Goal: Transaction & Acquisition: Purchase product/service

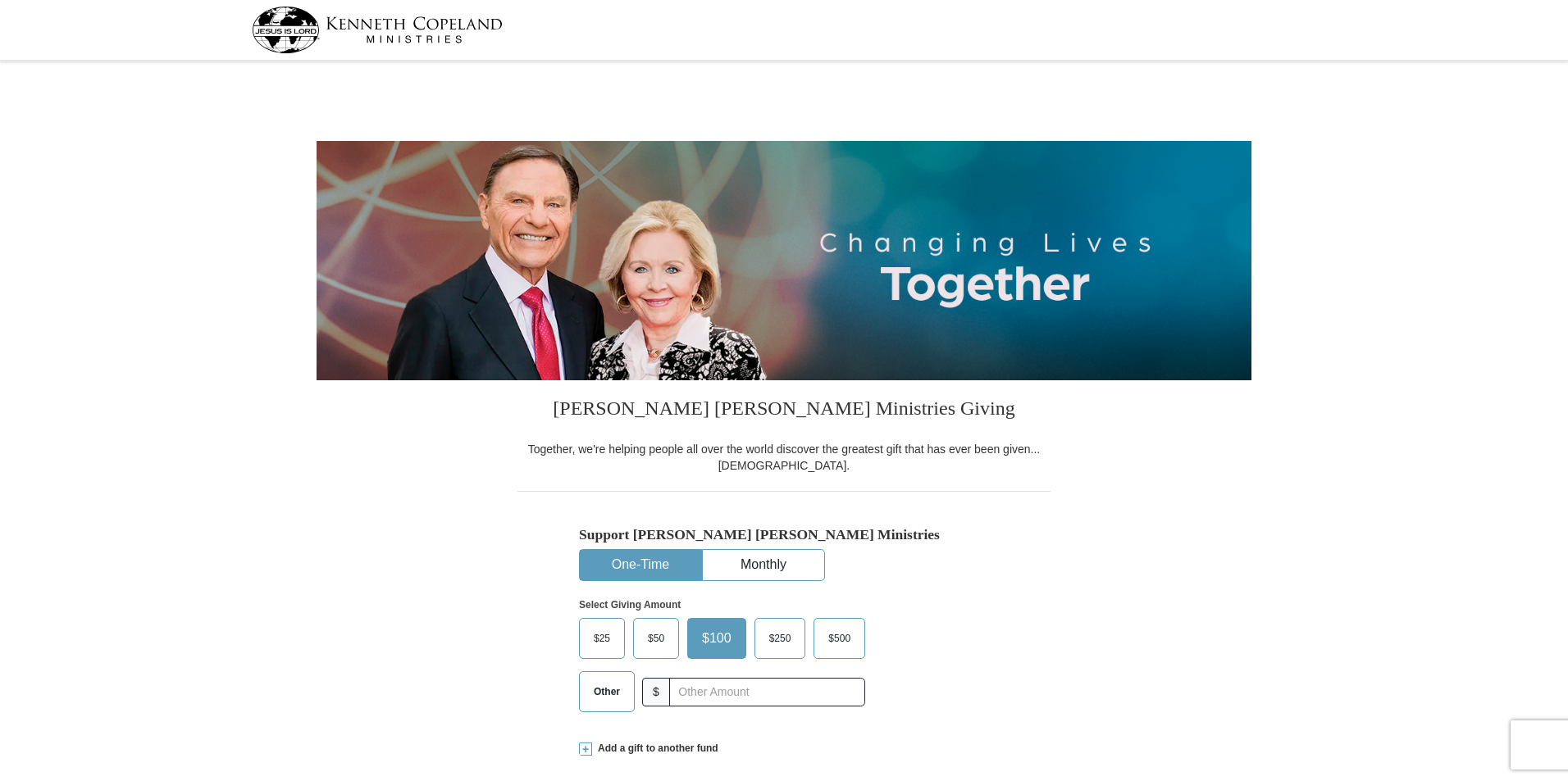
select select "GA"
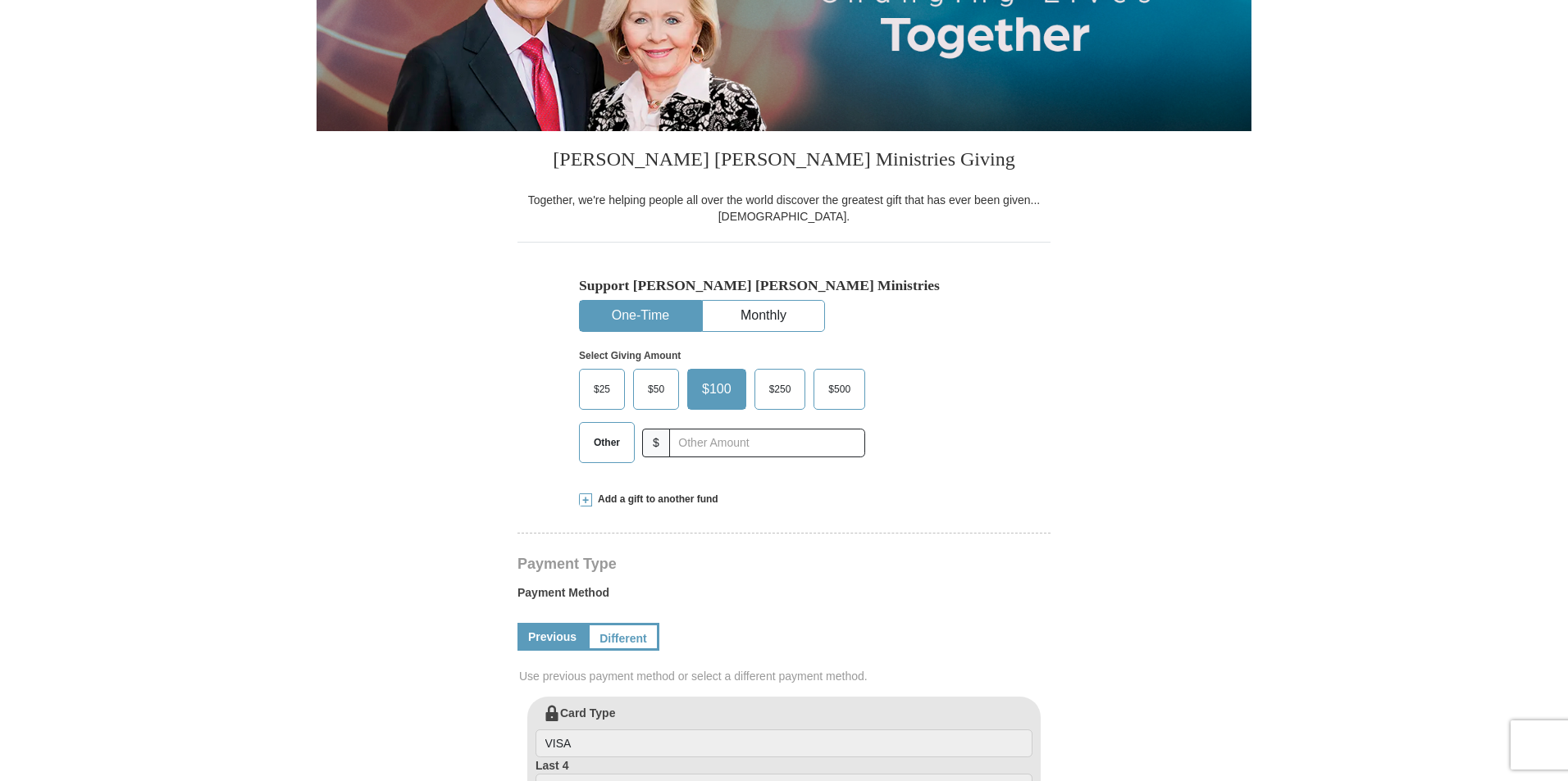
scroll to position [258, 0]
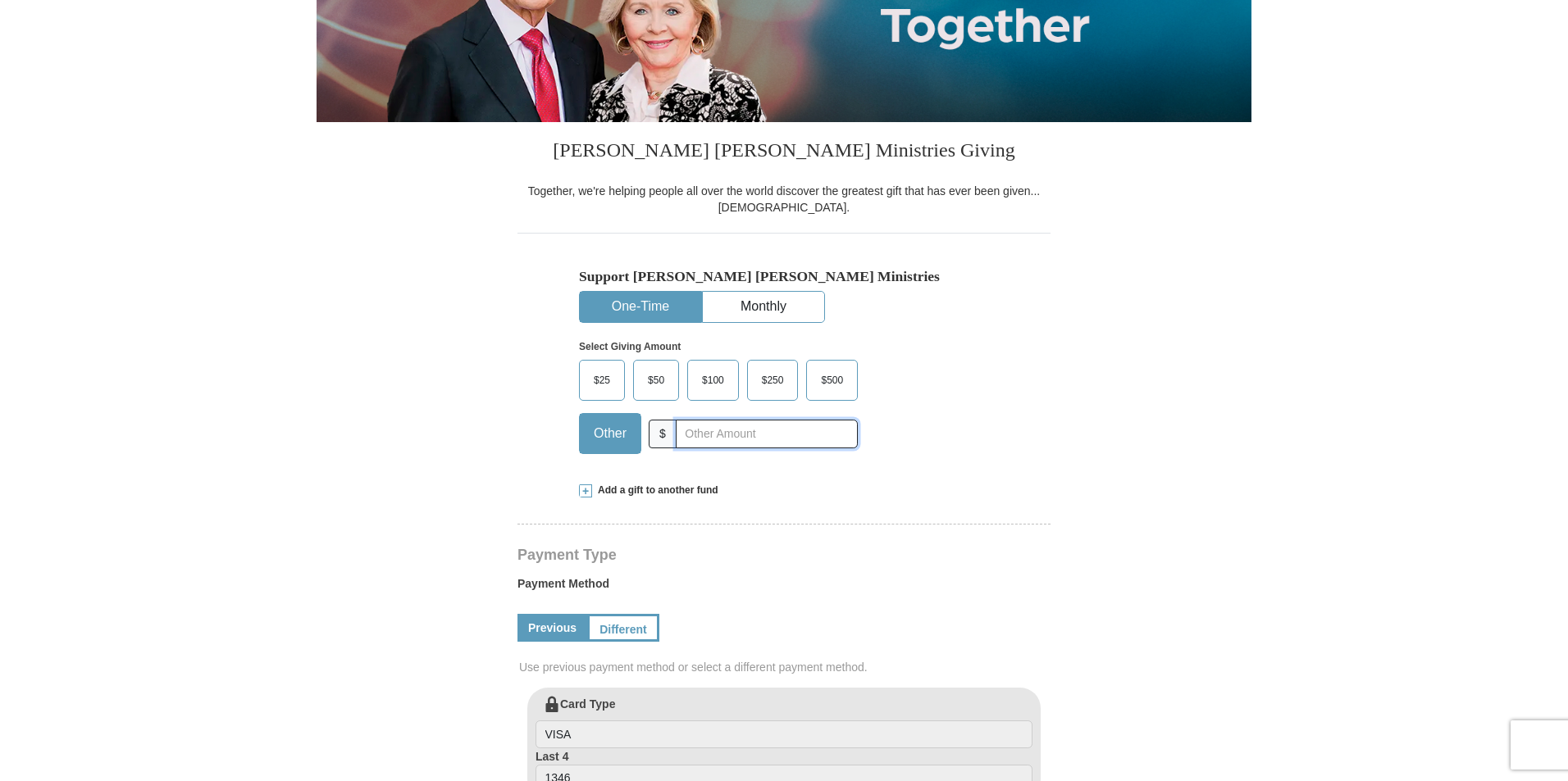
click at [779, 433] on input "text" at bounding box center [766, 434] width 182 height 29
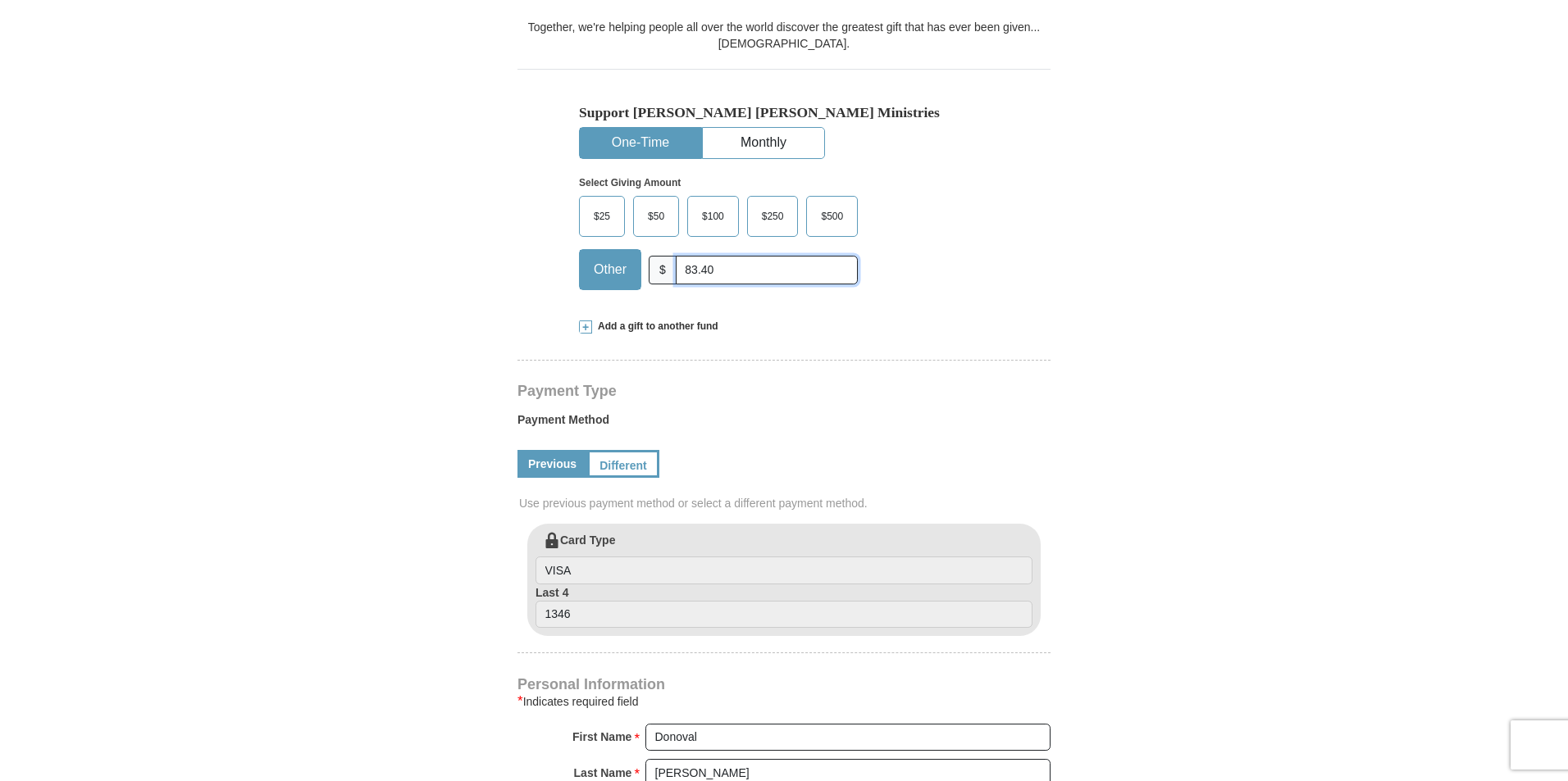
scroll to position [434, 0]
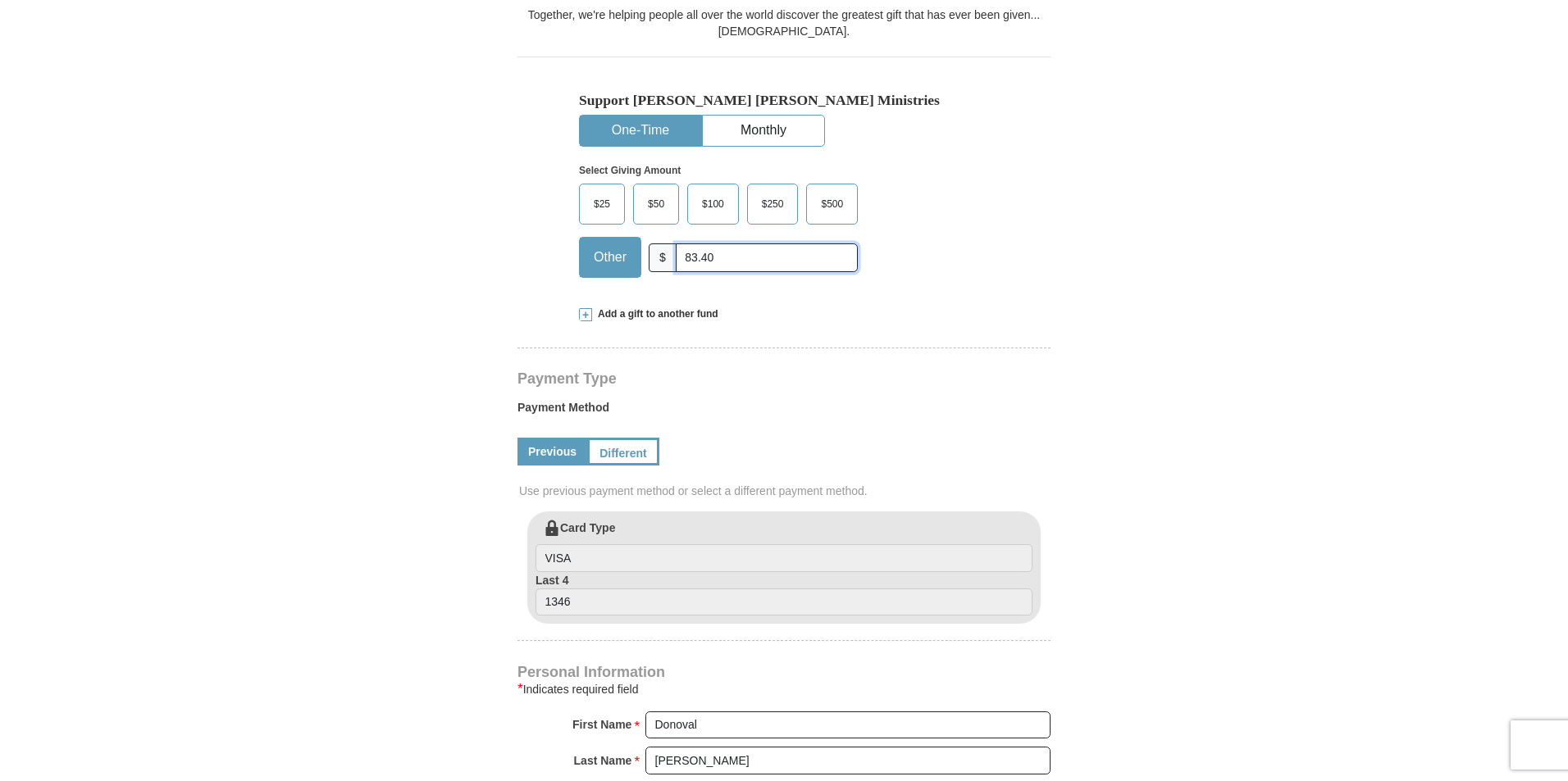
type input "83.40"
click at [1012, 224] on div "Support Kenneth Copeland Ministries One-Time Monthly Select Giving Amount Amoun…" at bounding box center [783, 173] width 533 height 234
click at [827, 307] on div "Kenneth Copeland Ministries Giving Together, we're helping people all over the …" at bounding box center [783, 672] width 533 height 1451
drag, startPoint x: 830, startPoint y: 298, endPoint x: 841, endPoint y: 330, distance: 33.8
click at [841, 330] on div "Kenneth Copeland Ministries Giving Together, we're helping people all over the …" at bounding box center [783, 672] width 533 height 1451
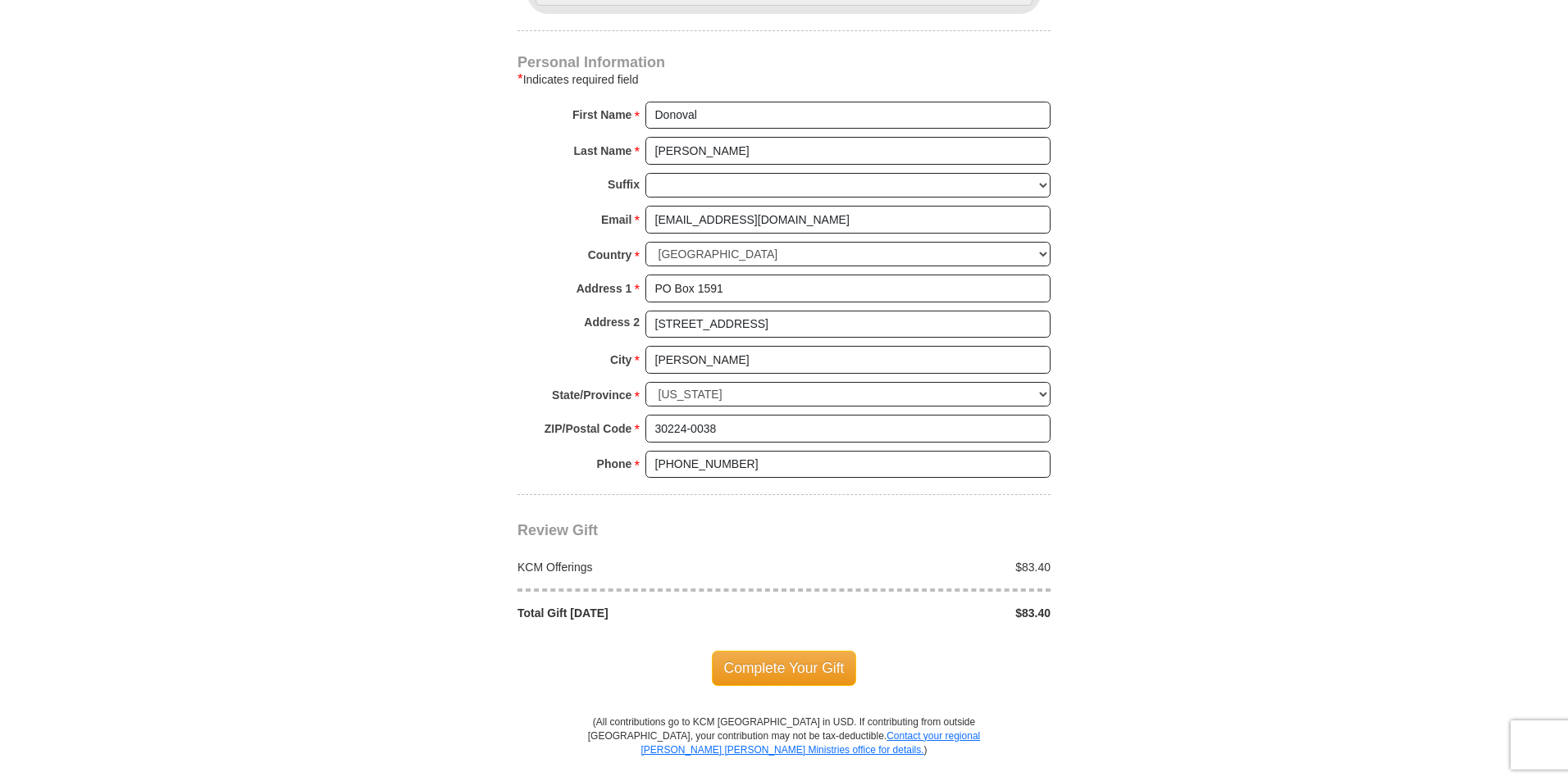
scroll to position [1068, 0]
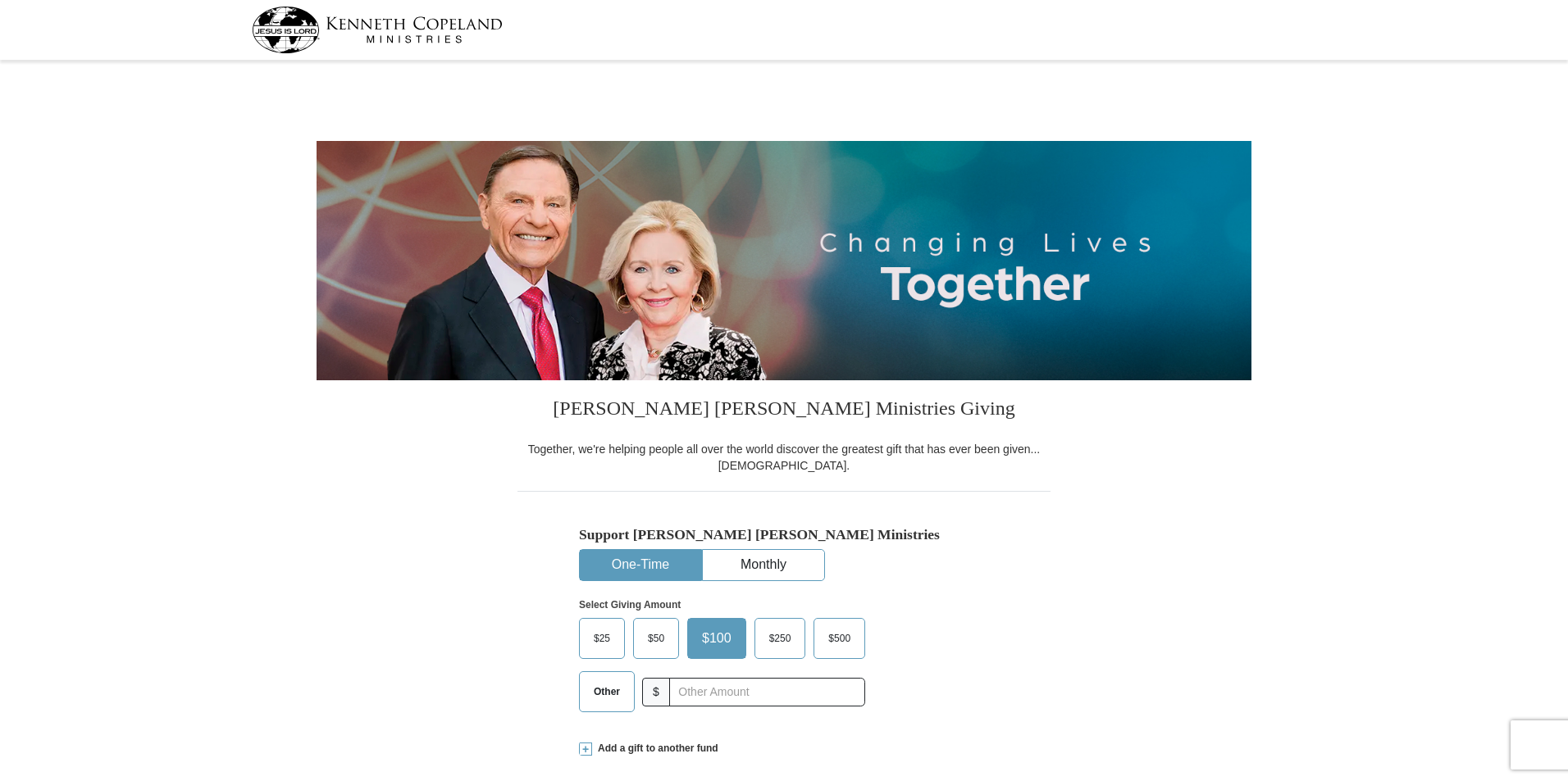
select select "GA"
click at [695, 697] on input "text" at bounding box center [766, 692] width 182 height 29
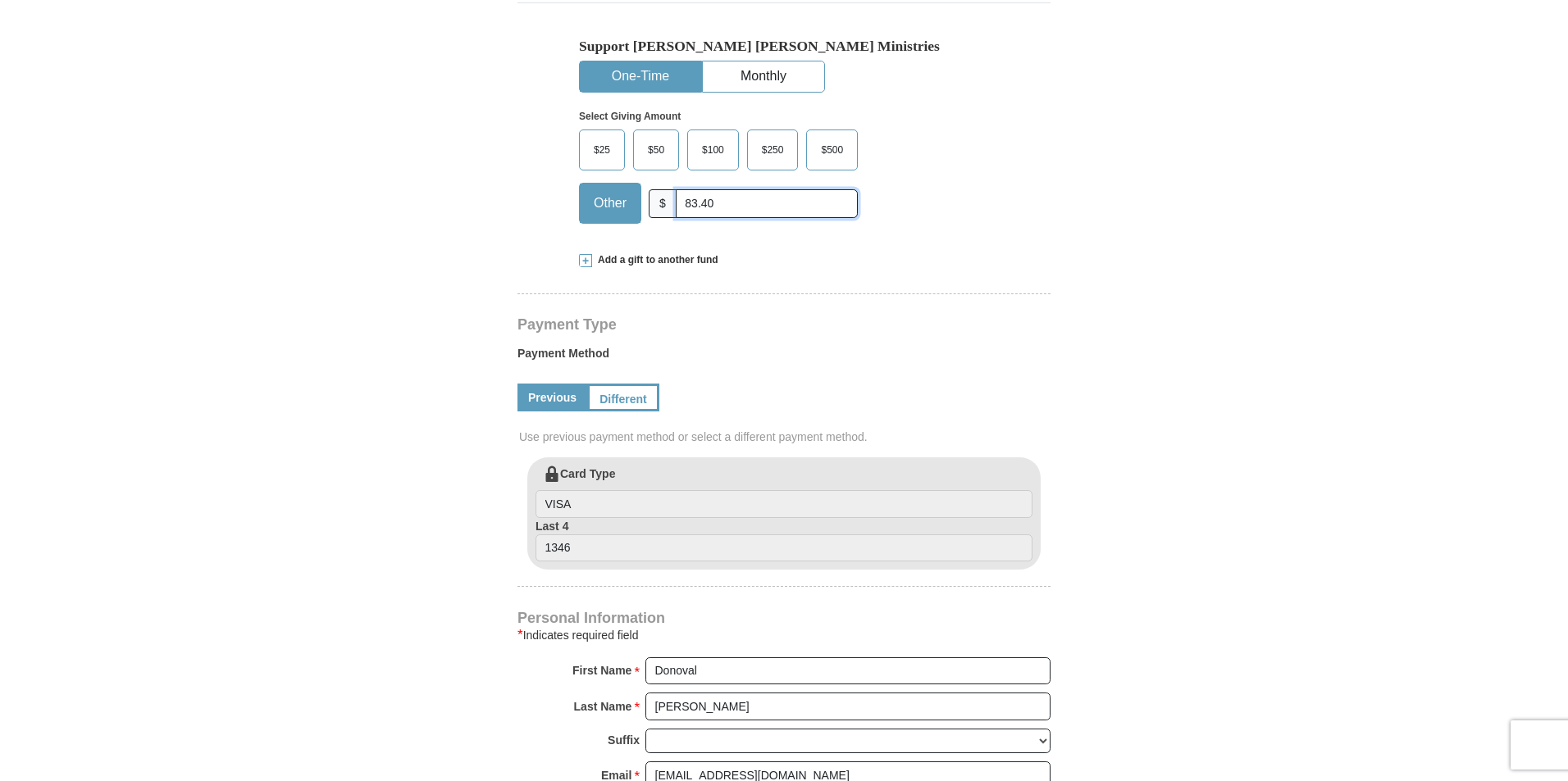
scroll to position [519, 0]
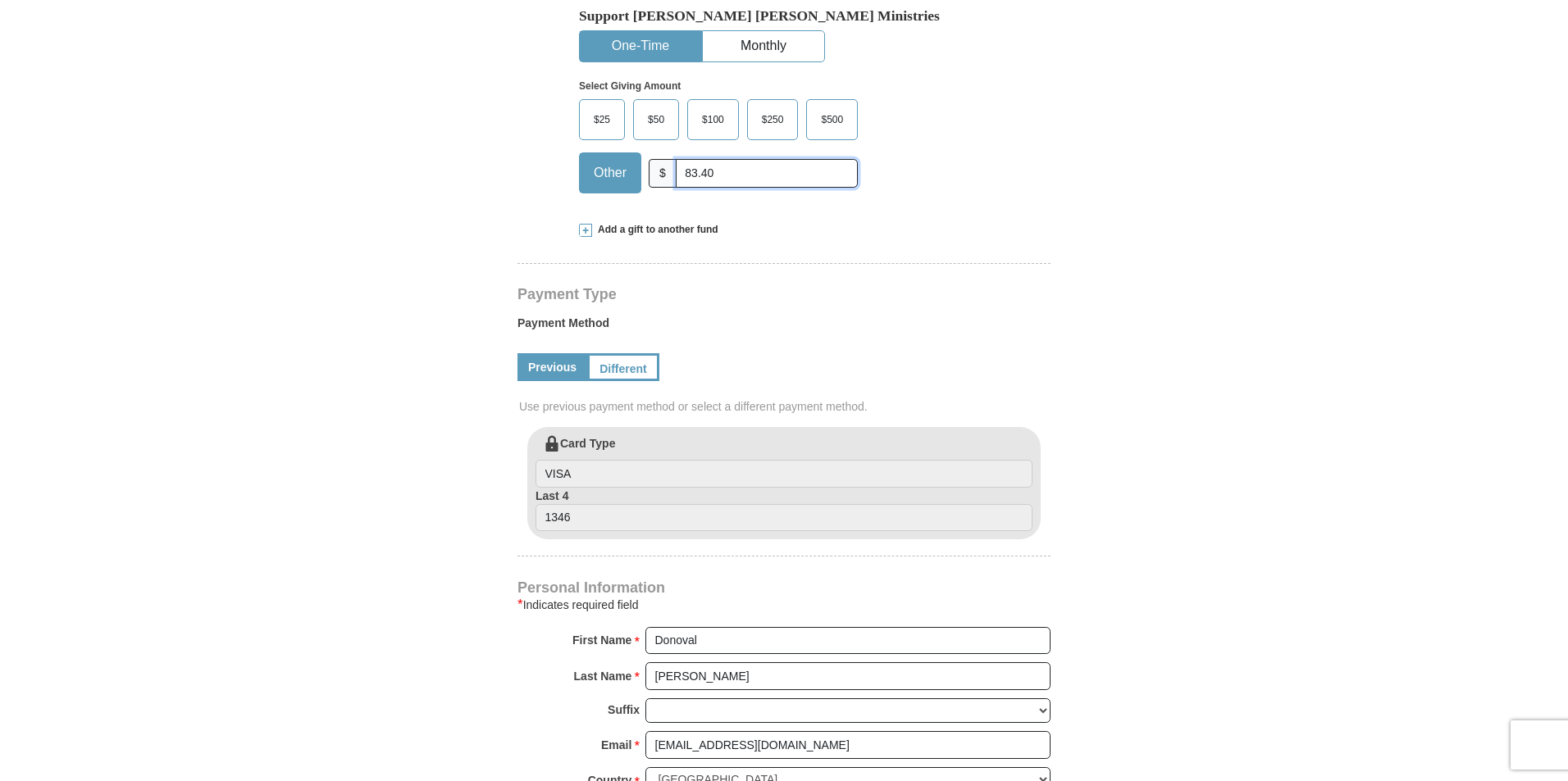
type input "83.40"
drag, startPoint x: 702, startPoint y: 647, endPoint x: 614, endPoint y: 630, distance: 89.6
click at [614, 630] on div "First Name * Donoval Please enter First Name" at bounding box center [783, 645] width 533 height 36
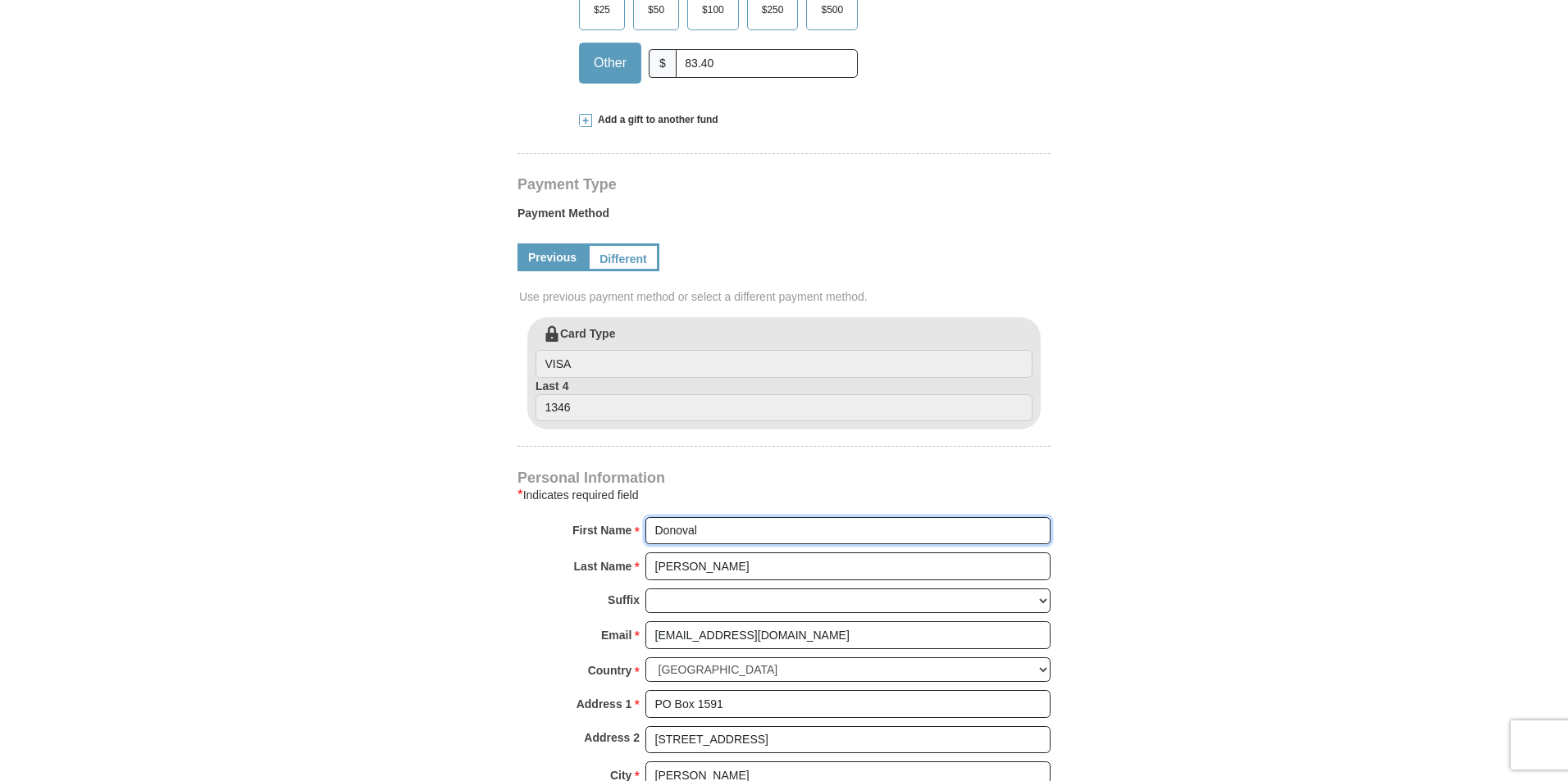
scroll to position [645, 0]
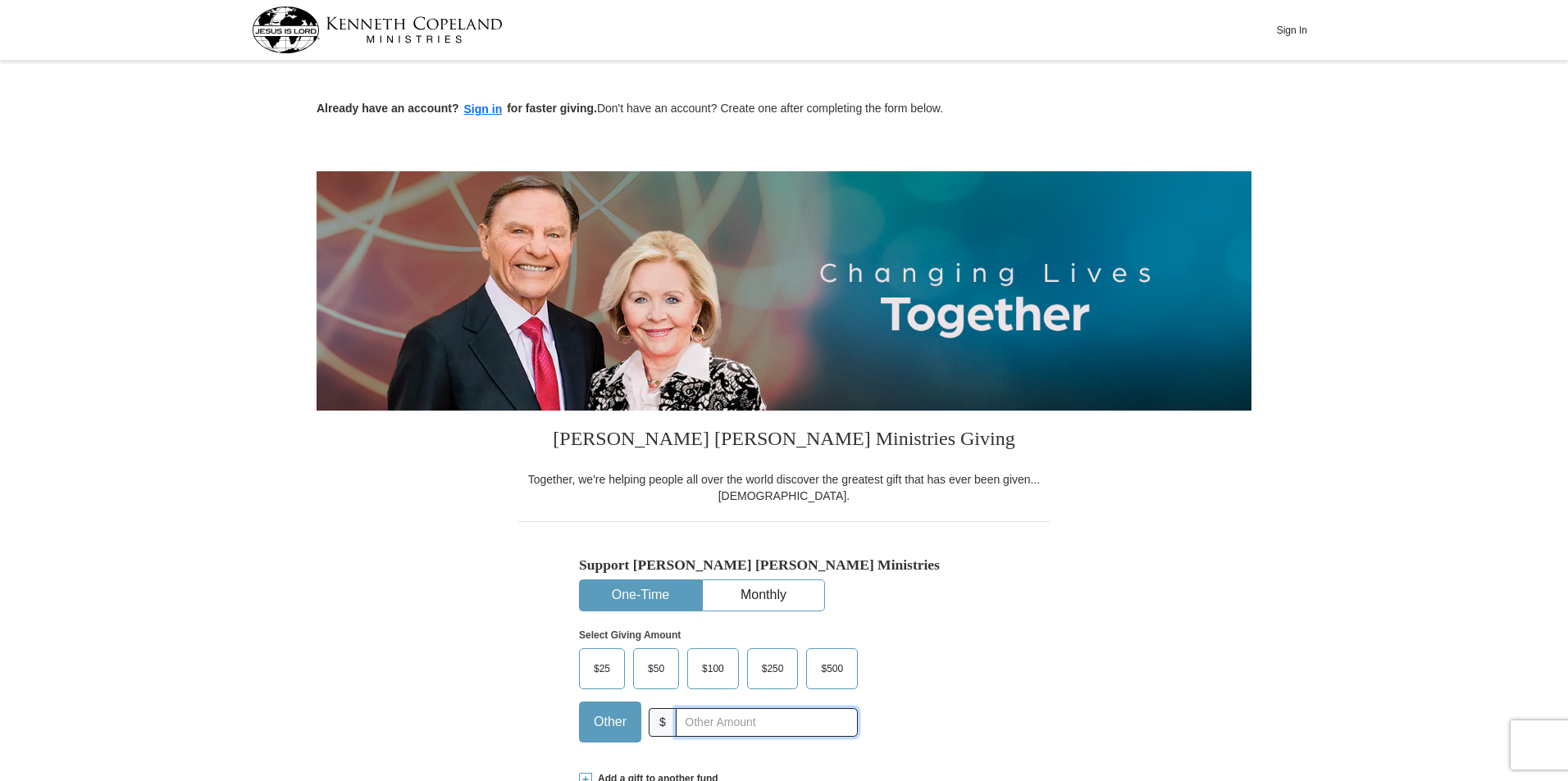
click at [744, 719] on input "text" at bounding box center [766, 722] width 182 height 29
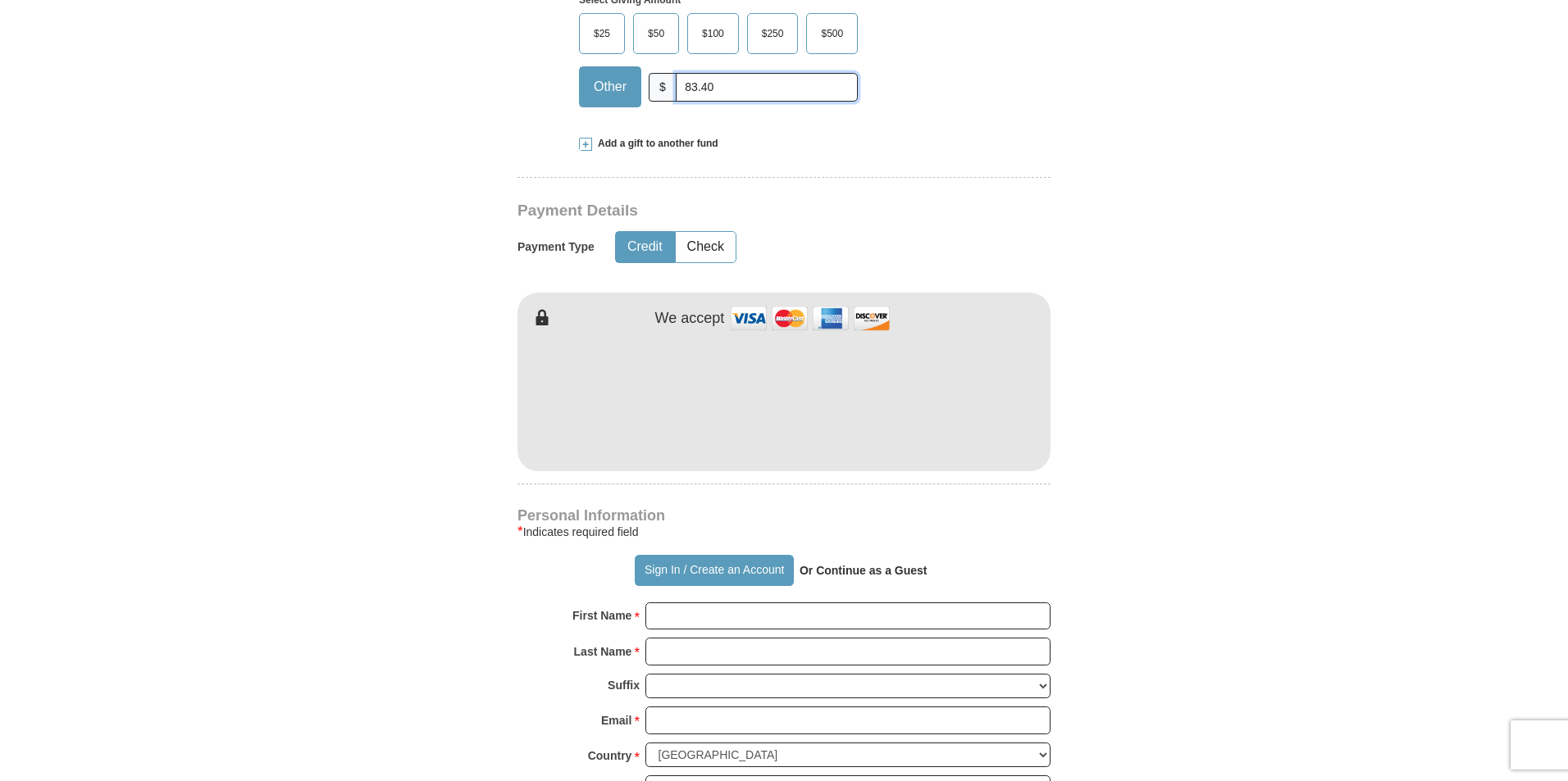
scroll to position [692, 0]
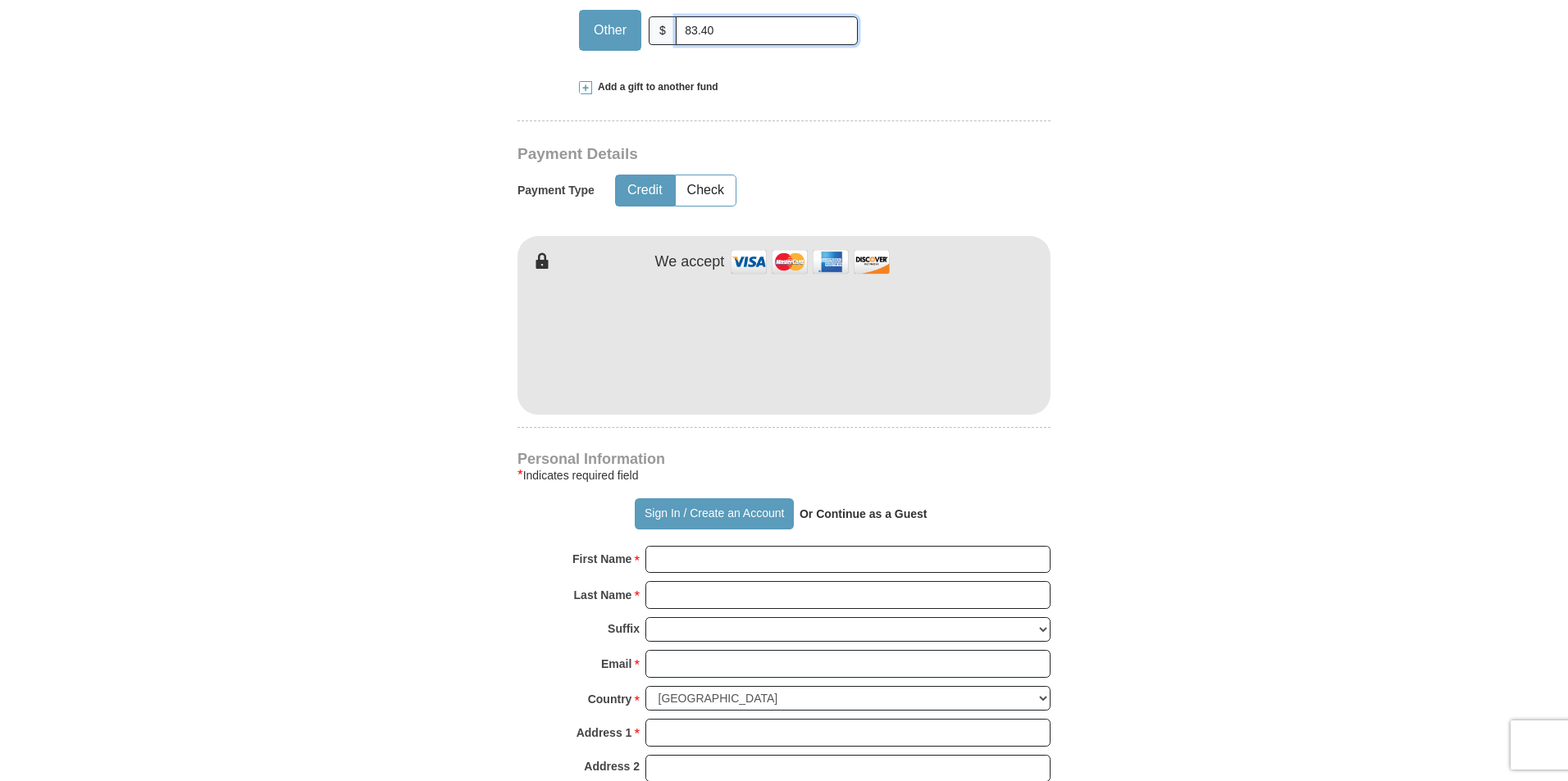
type input "83.40"
click at [690, 560] on input "First Name *" at bounding box center [847, 559] width 405 height 28
type input "Mount Olive"
click at [744, 601] on input "Last Name *" at bounding box center [847, 595] width 405 height 28
type input "Outreach Ministries"
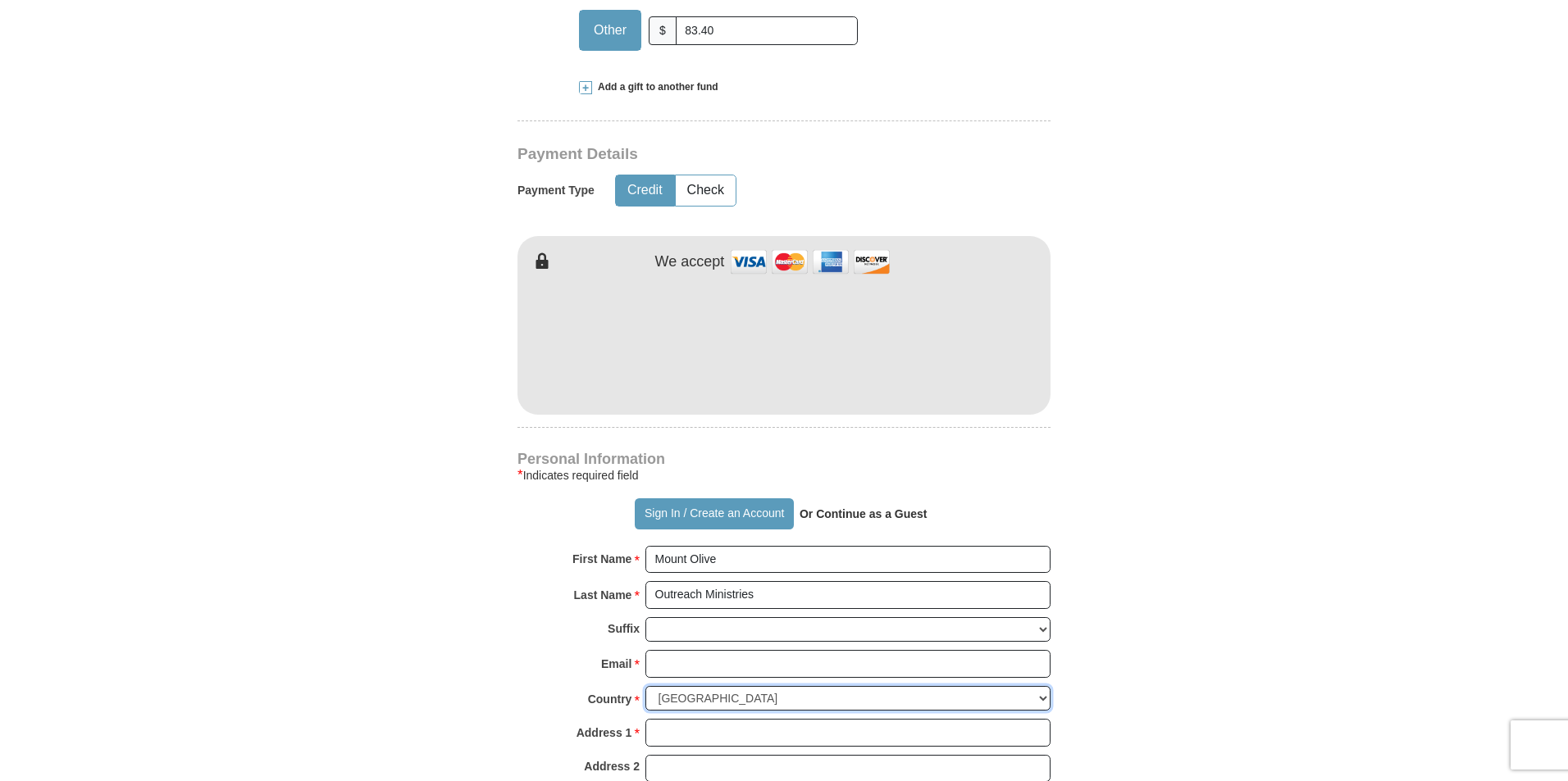
click at [674, 692] on select "United States of America Canada Antigua and Barbuda Argentina Armenia Aruba Aus…" at bounding box center [847, 698] width 405 height 25
click at [680, 736] on input "Address 1 *" at bounding box center [847, 732] width 405 height 28
type input "[STREET_ADDRESS]"
type input "[EMAIL_ADDRESS][DOMAIN_NAME]"
type input "Post Office Box 1591"
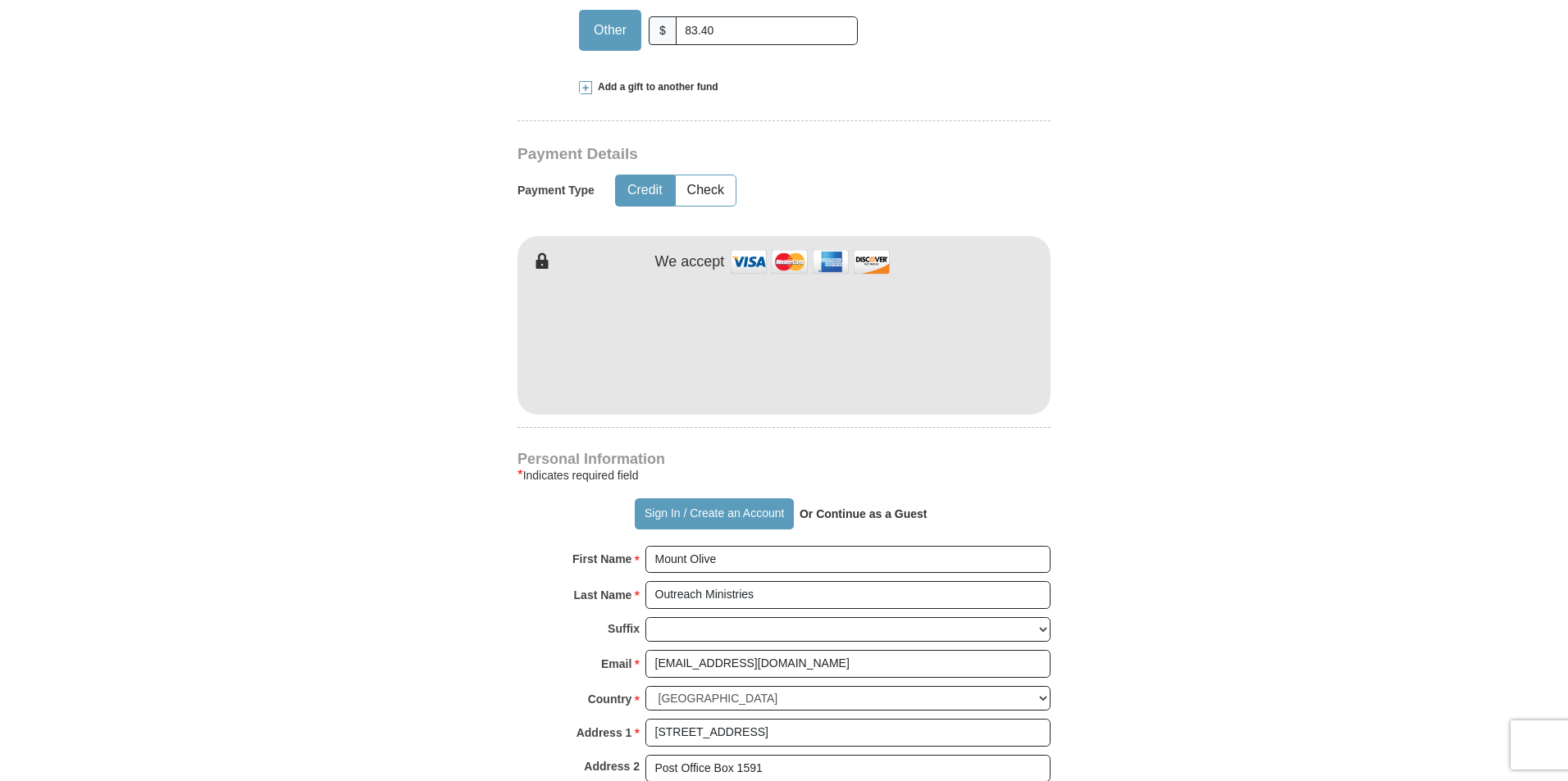
type input "[PERSON_NAME]"
select select "GA"
type input "30224"
type input "7702294938"
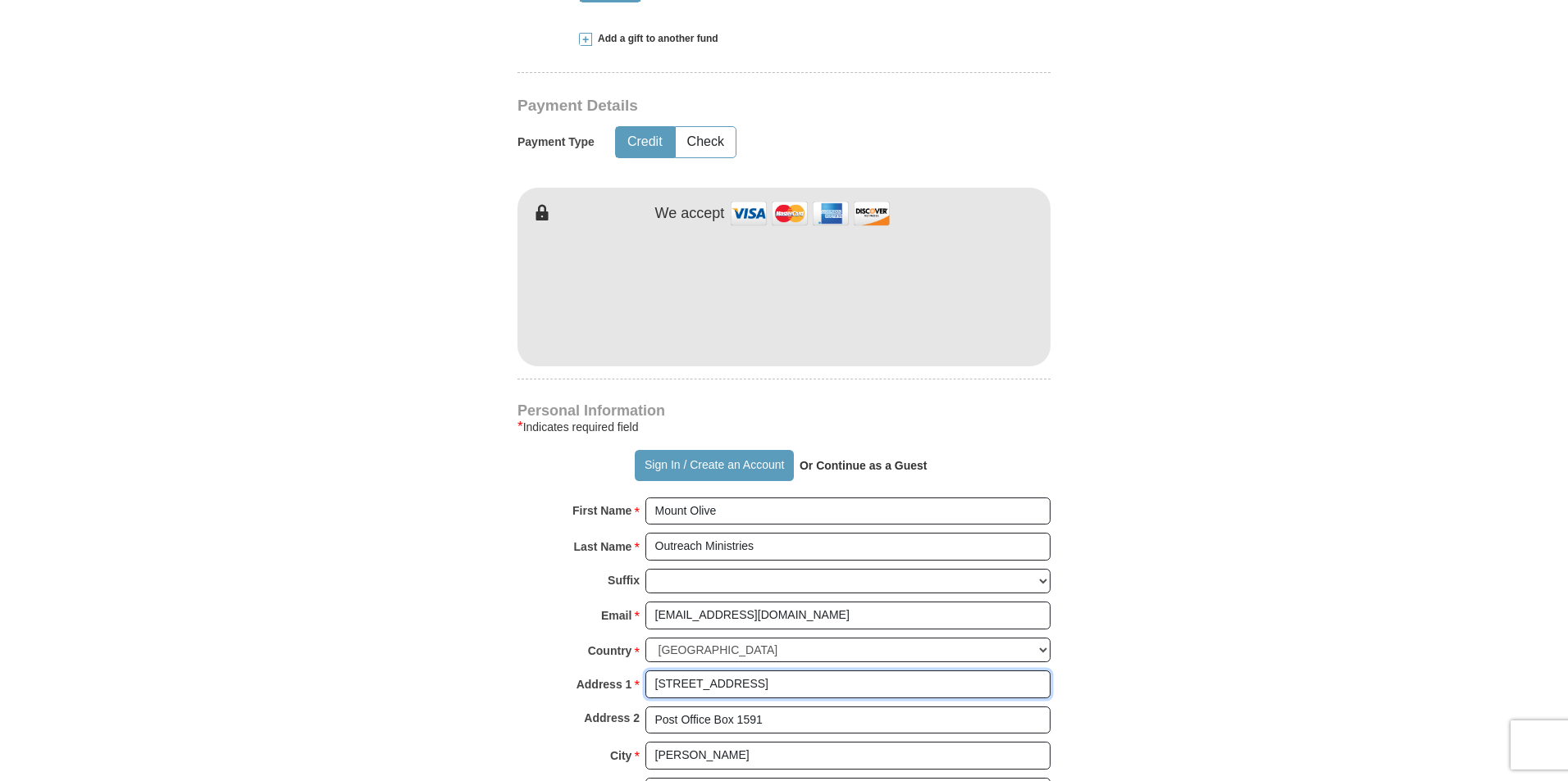
scroll to position [734, 0]
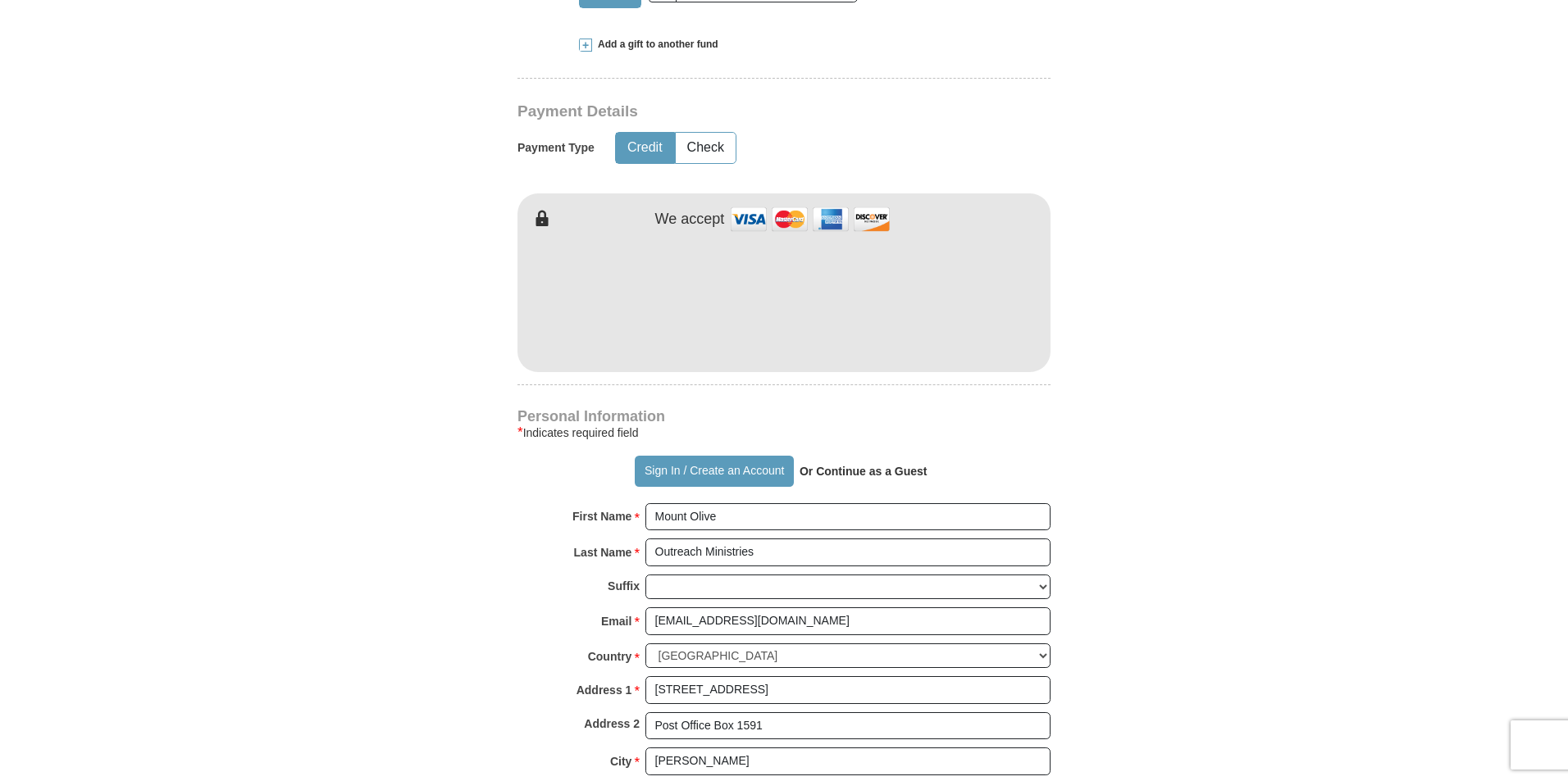
click at [719, 374] on div "Kenneth Copeland Ministries Giving Together, we're helping people all over the …" at bounding box center [783, 508] width 533 height 1665
click at [928, 396] on div "Kenneth Copeland Ministries Giving Together, we're helping people all over the …" at bounding box center [783, 508] width 533 height 1665
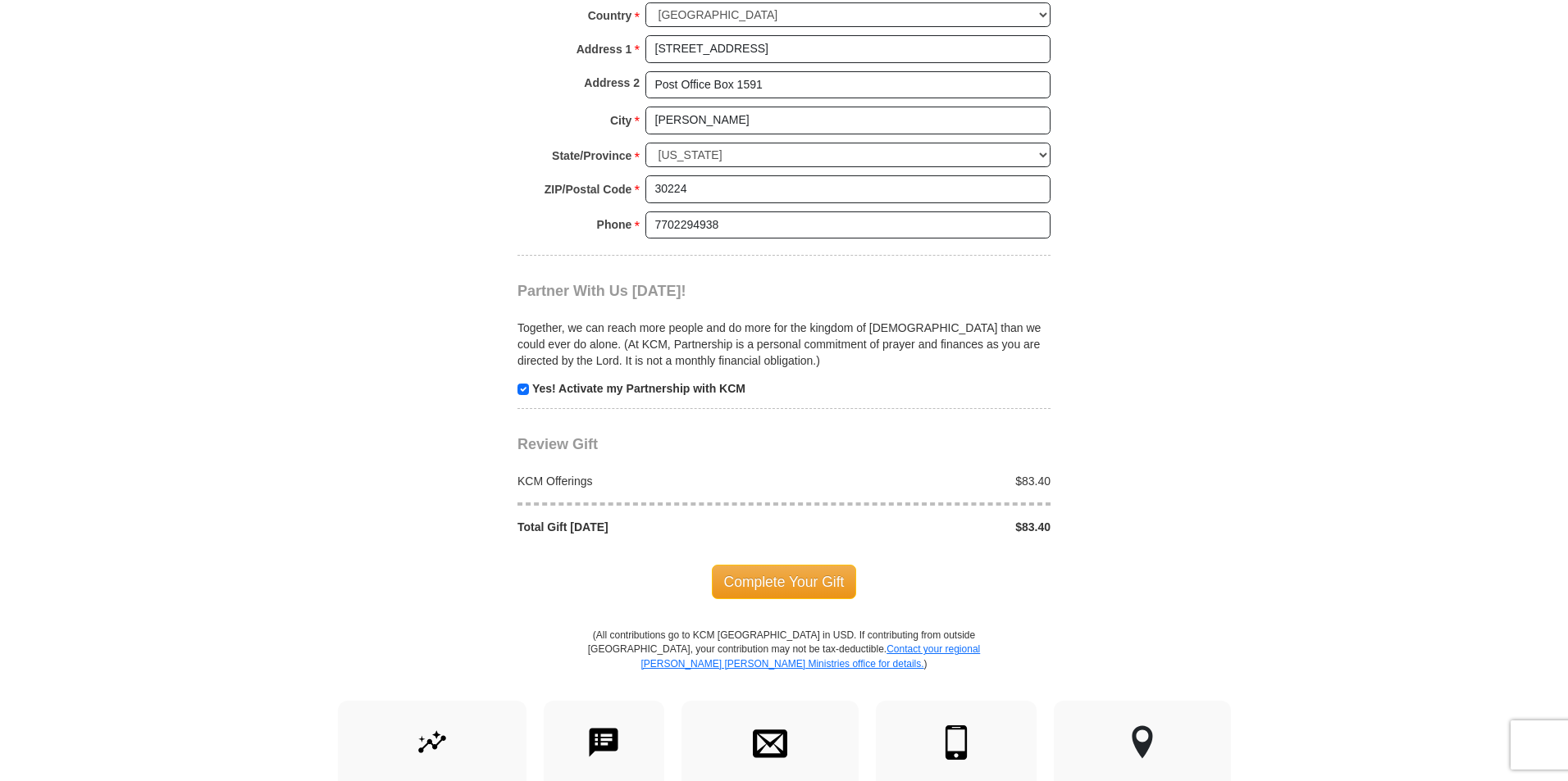
scroll to position [1382, 0]
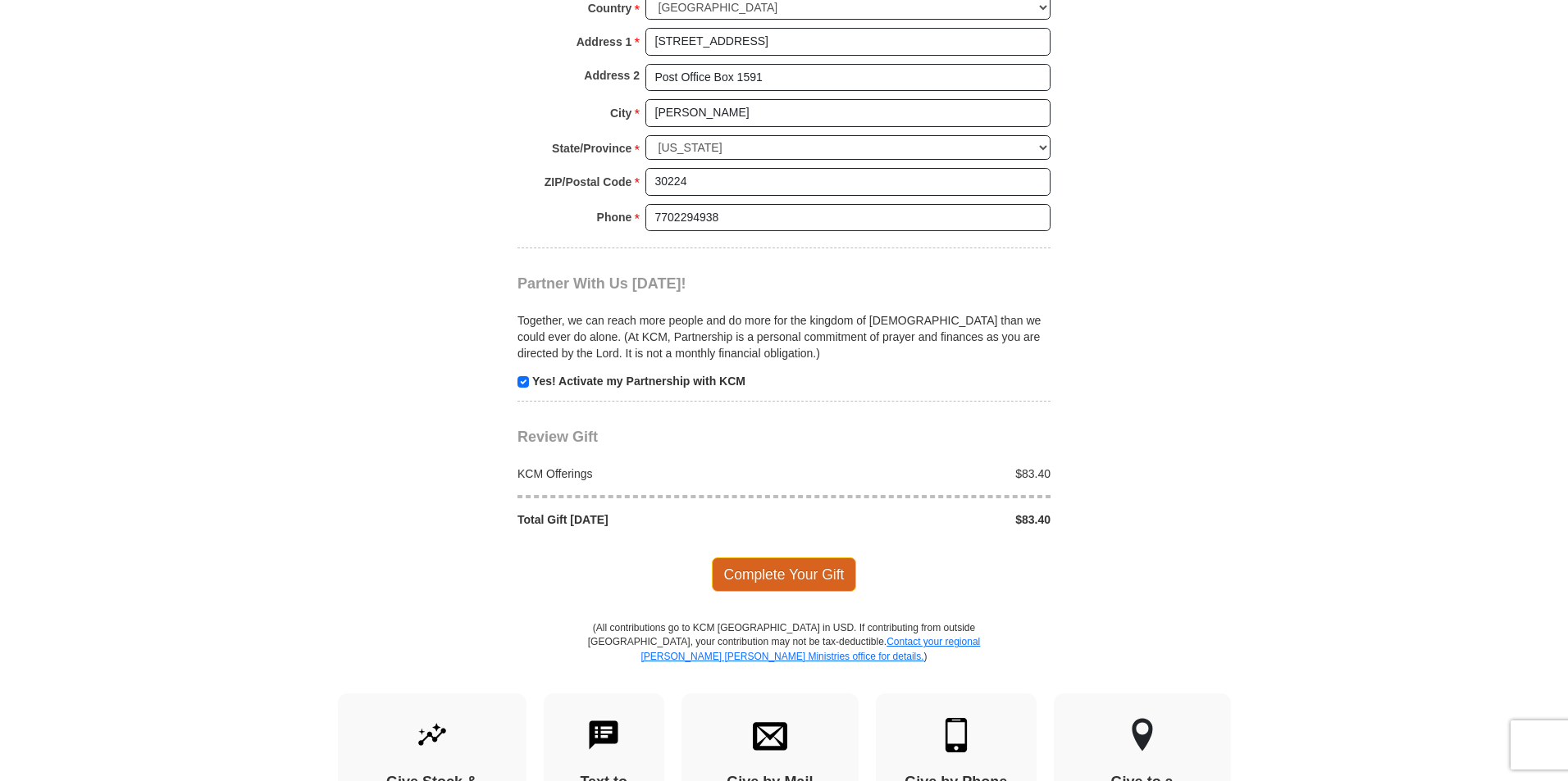
click at [814, 572] on span "Complete Your Gift" at bounding box center [784, 575] width 145 height 35
